Goal: Task Accomplishment & Management: Complete application form

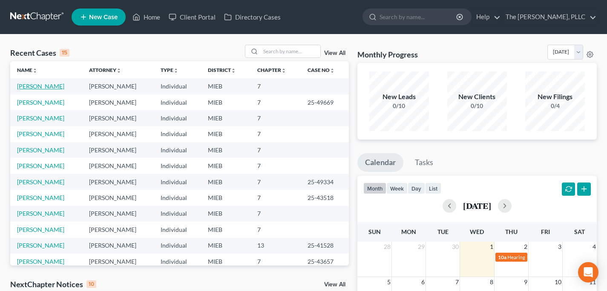
click at [42, 86] on link "[PERSON_NAME]" at bounding box center [40, 86] width 47 height 7
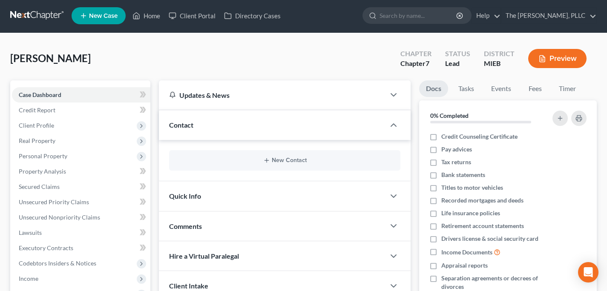
scroll to position [2, 0]
click at [118, 65] on div "[PERSON_NAME] Upgraded Chapter Chapter 7 Status Lead District MIEB Preview" at bounding box center [303, 61] width 586 height 37
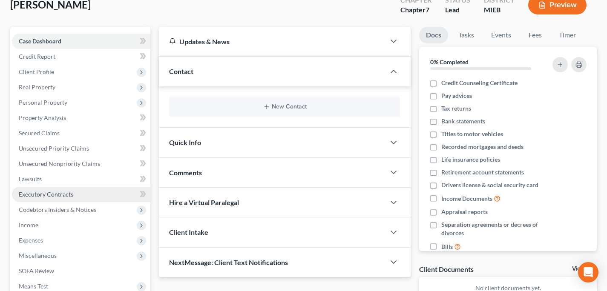
scroll to position [55, 0]
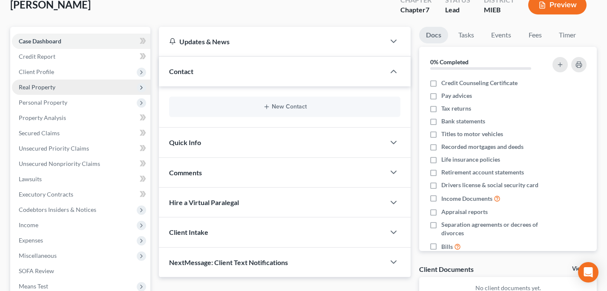
click at [42, 89] on span "Real Property" at bounding box center [37, 86] width 37 height 7
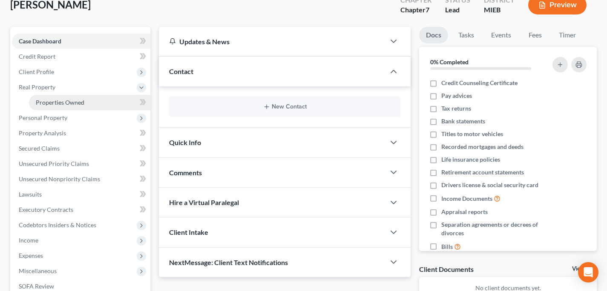
click at [51, 102] on span "Properties Owned" at bounding box center [60, 102] width 49 height 7
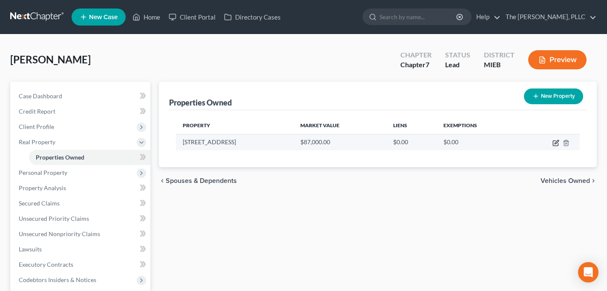
click at [556, 144] on icon "button" at bounding box center [555, 143] width 7 height 7
select select "23"
select select "0"
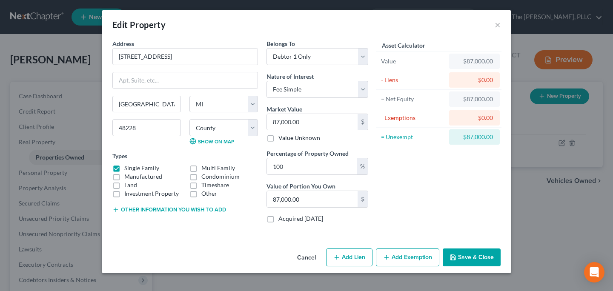
click at [396, 253] on button "Add Exemption" at bounding box center [407, 258] width 63 height 18
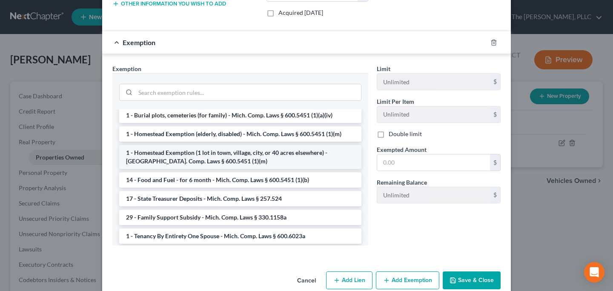
scroll to position [67, 0]
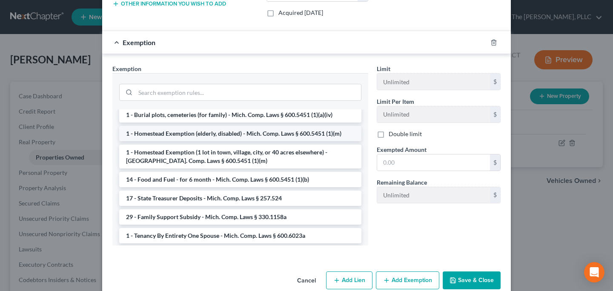
click at [218, 136] on li "1 - Homestead Exemption (elderly, disabled) - Mich. Comp. Laws § 600.5451 (1)(m)" at bounding box center [240, 133] width 242 height 15
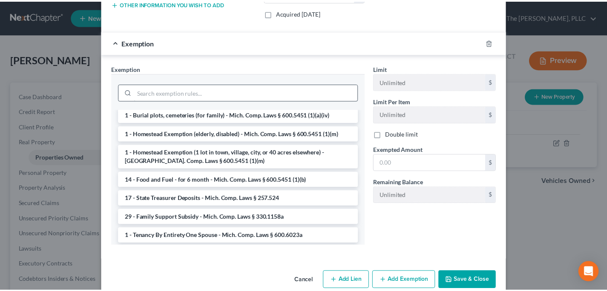
scroll to position [181, 0]
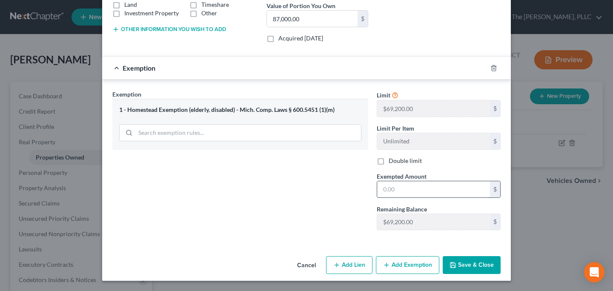
click at [406, 189] on input "text" at bounding box center [433, 189] width 113 height 16
type input "69,200"
click at [461, 263] on button "Save & Close" at bounding box center [472, 265] width 58 height 18
